Goal: Navigation & Orientation: Find specific page/section

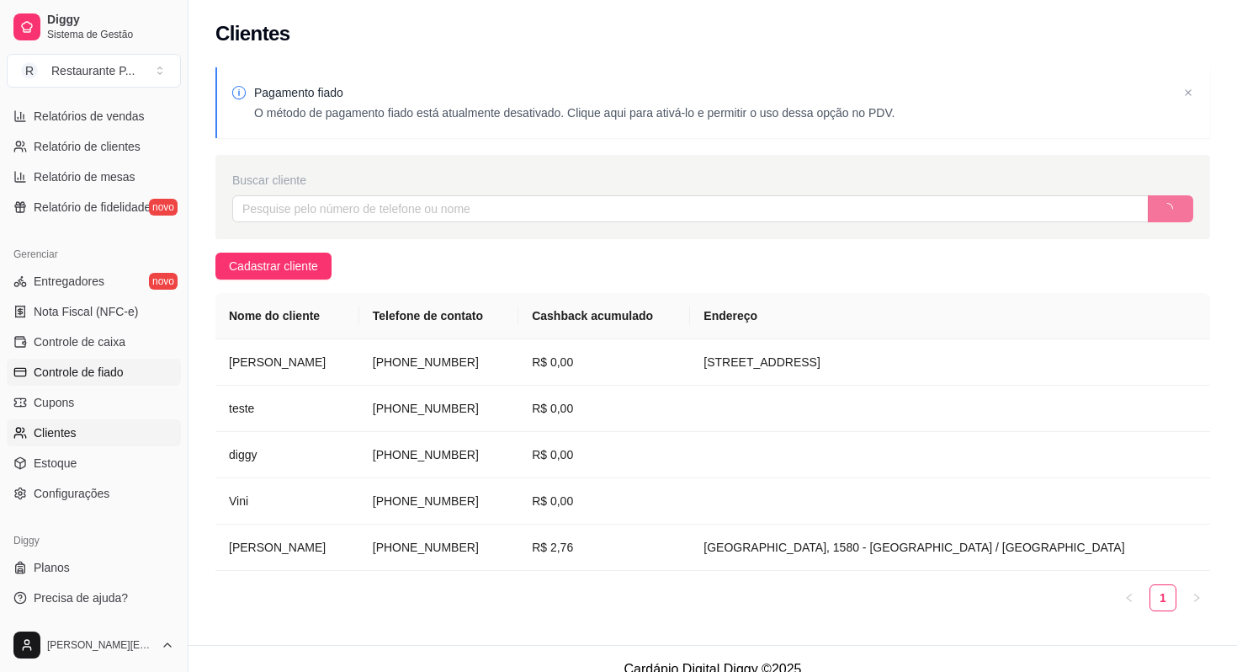
scroll to position [21, 0]
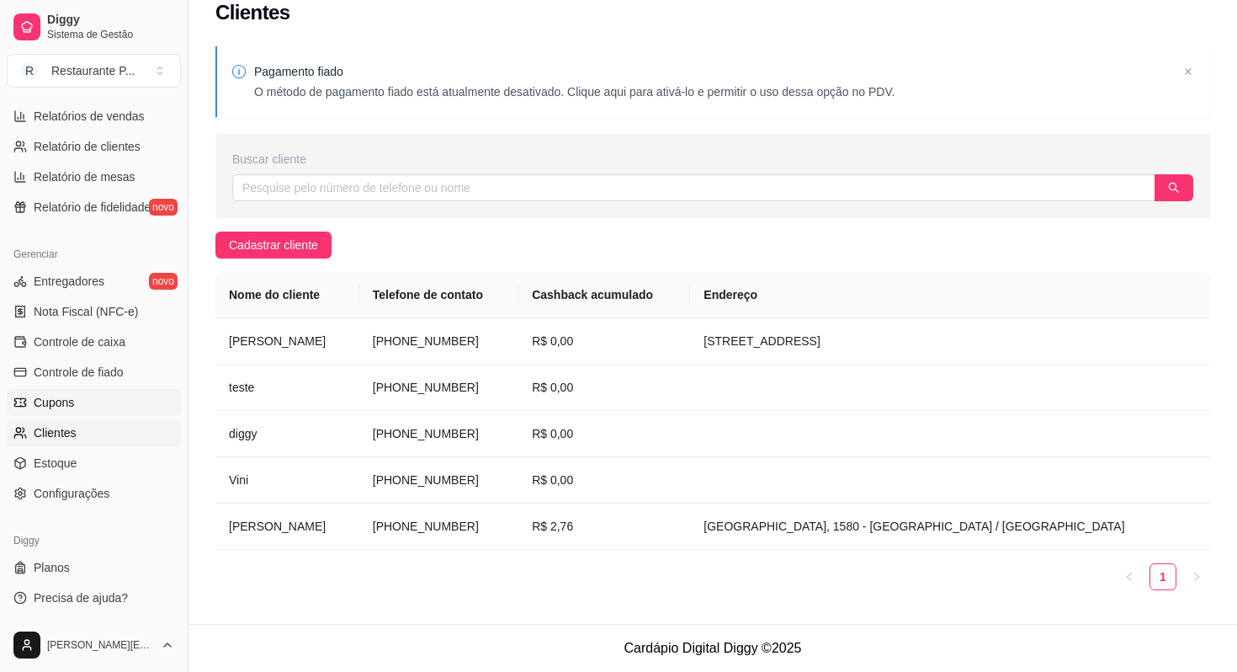
click at [66, 398] on span "Cupons" at bounding box center [54, 402] width 40 height 17
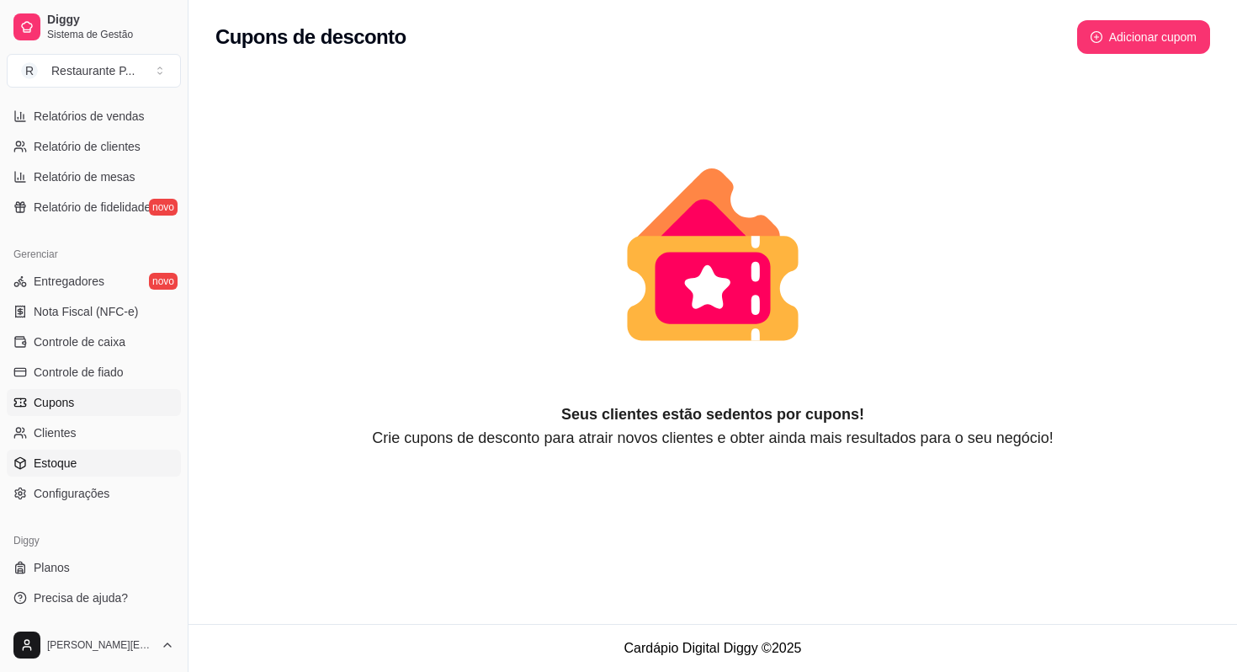
click at [56, 461] on span "Estoque" at bounding box center [55, 462] width 43 height 17
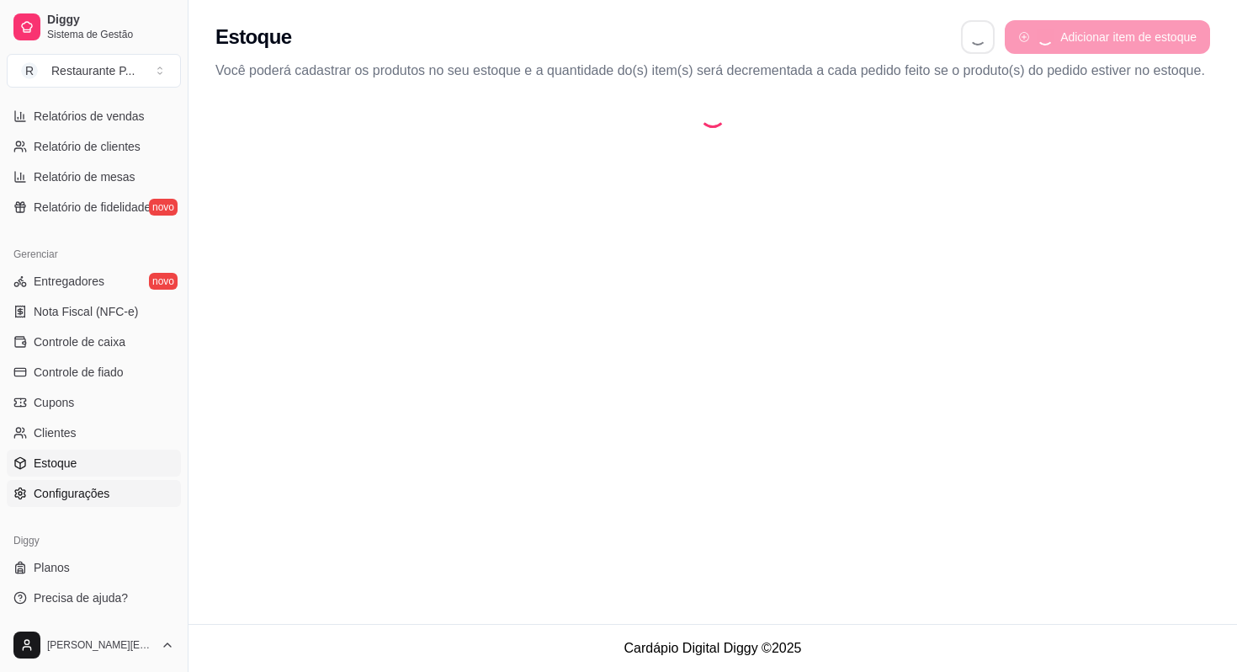
select select "QUANTITY_ORDER"
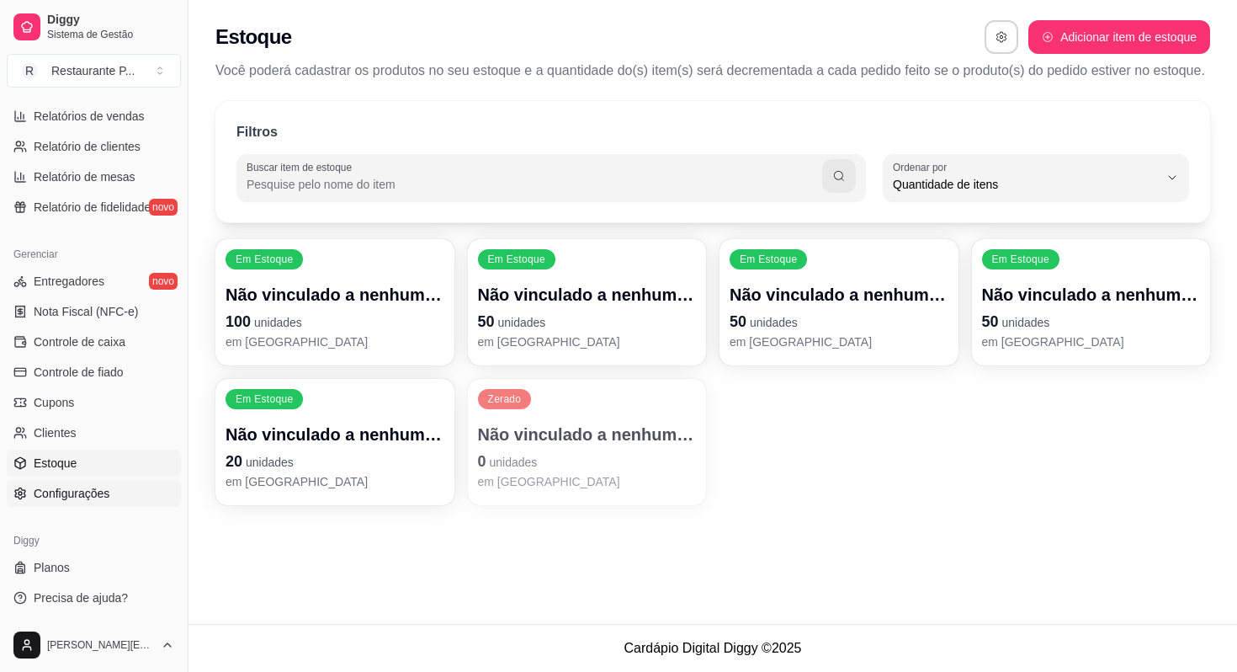
scroll to position [16, 0]
click at [106, 501] on span "Configurações" at bounding box center [72, 493] width 76 height 17
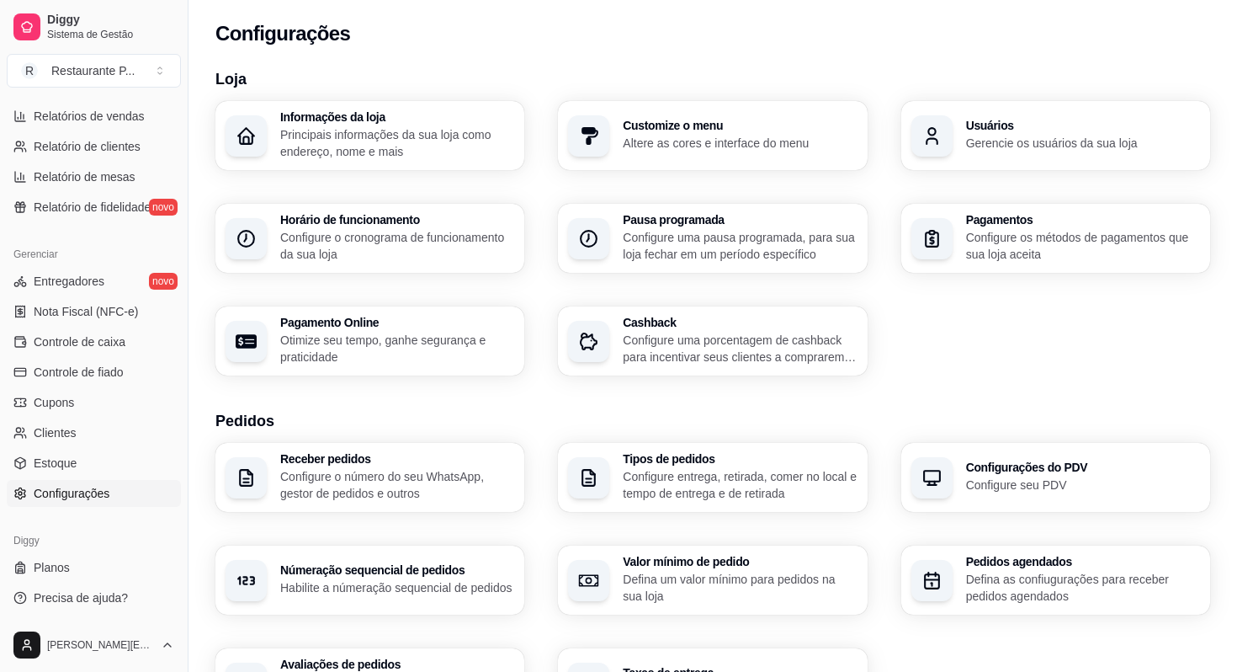
click at [471, 144] on p "Principais informações da sua loja como endereço, nome e mais" at bounding box center [397, 143] width 234 height 34
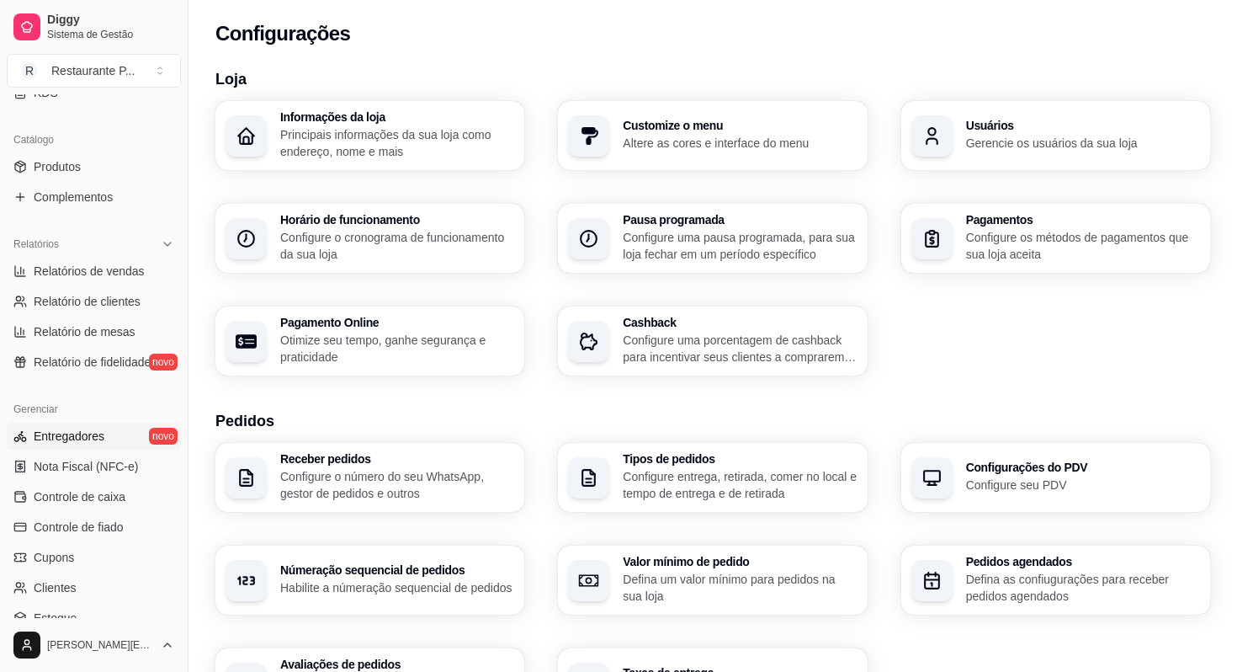
scroll to position [383, 0]
click at [45, 169] on span "Produtos" at bounding box center [57, 168] width 47 height 17
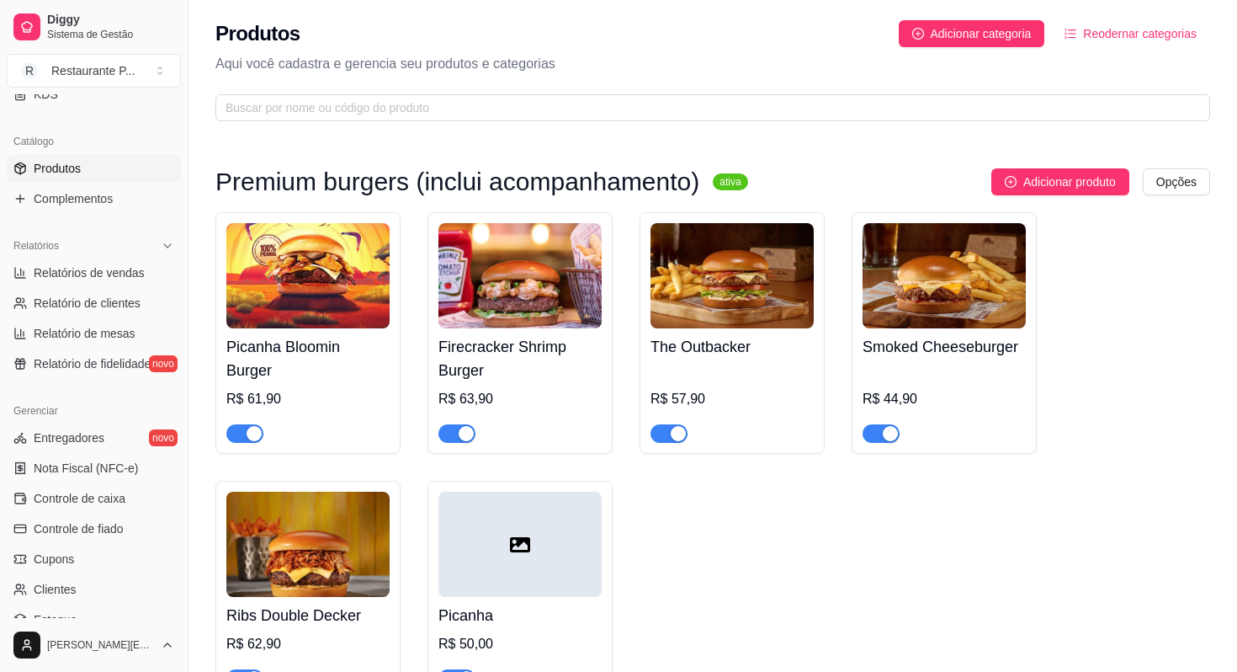
click at [338, 335] on h4 "Picanha Bloomin Burger" at bounding box center [307, 358] width 163 height 47
